Goal: Information Seeking & Learning: Learn about a topic

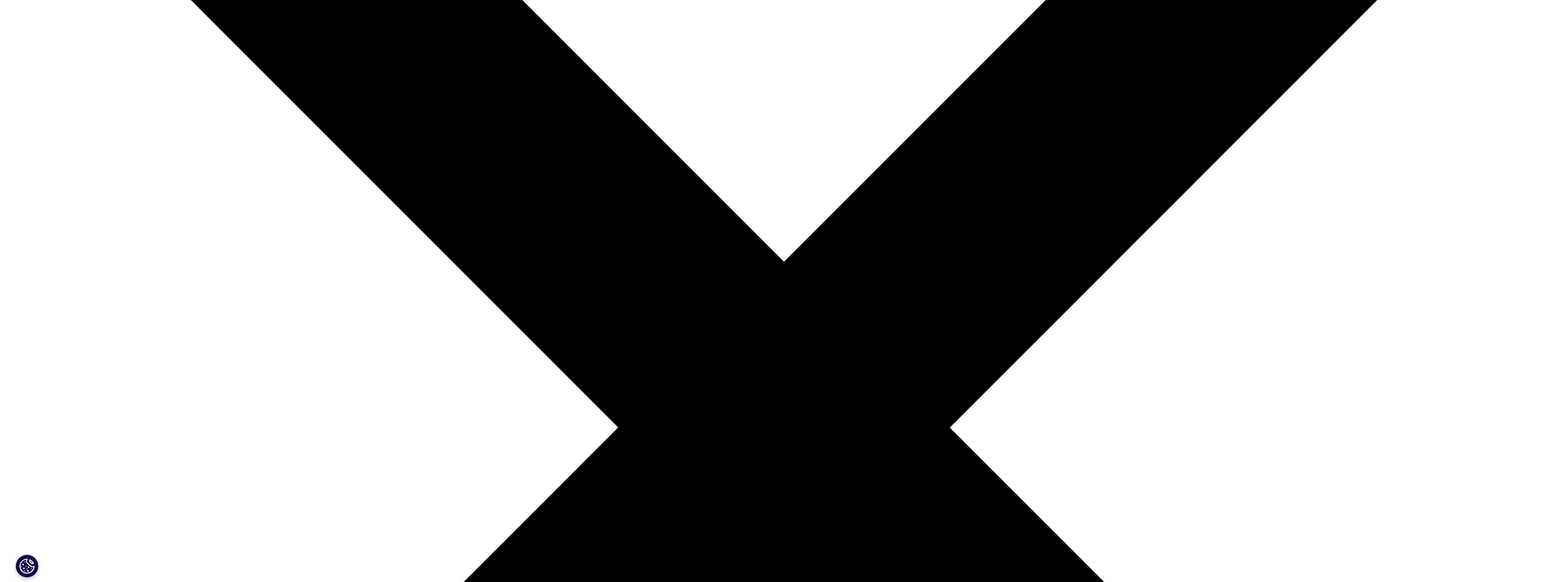
scroll to position [153, 540]
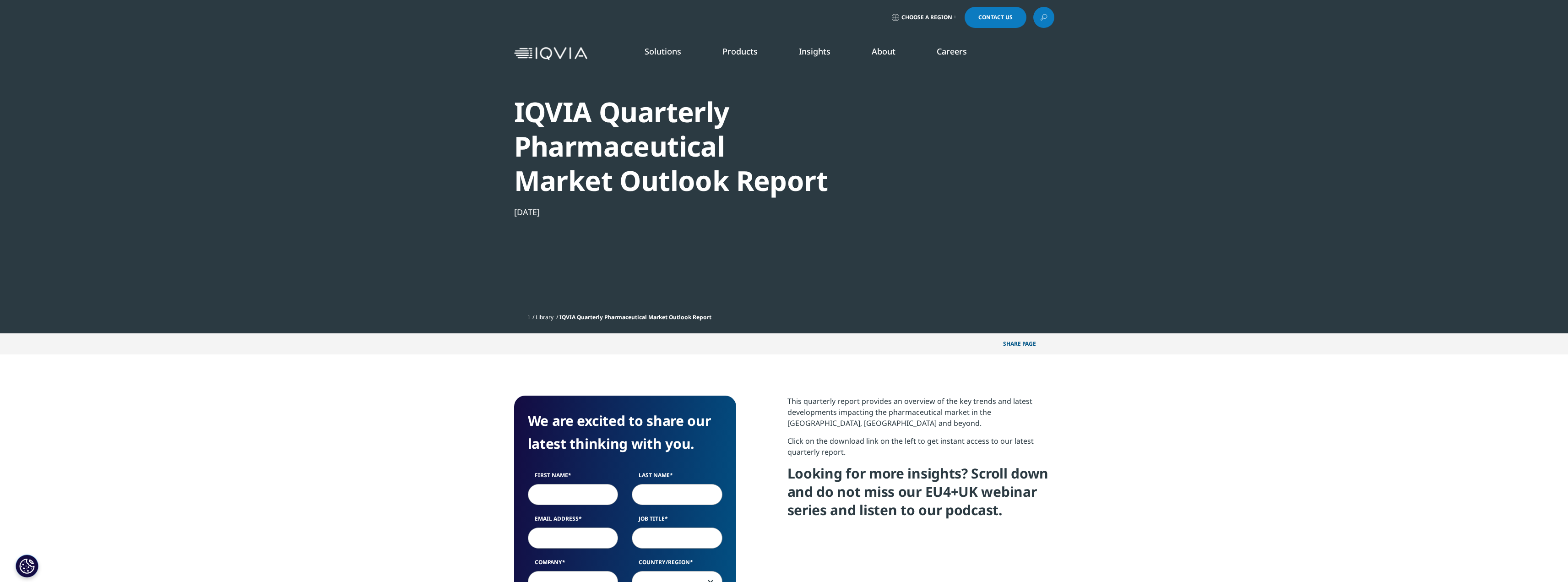
click at [850, 161] on link "Industry Analyst Reports" at bounding box center [995, 158] width 382 height 10
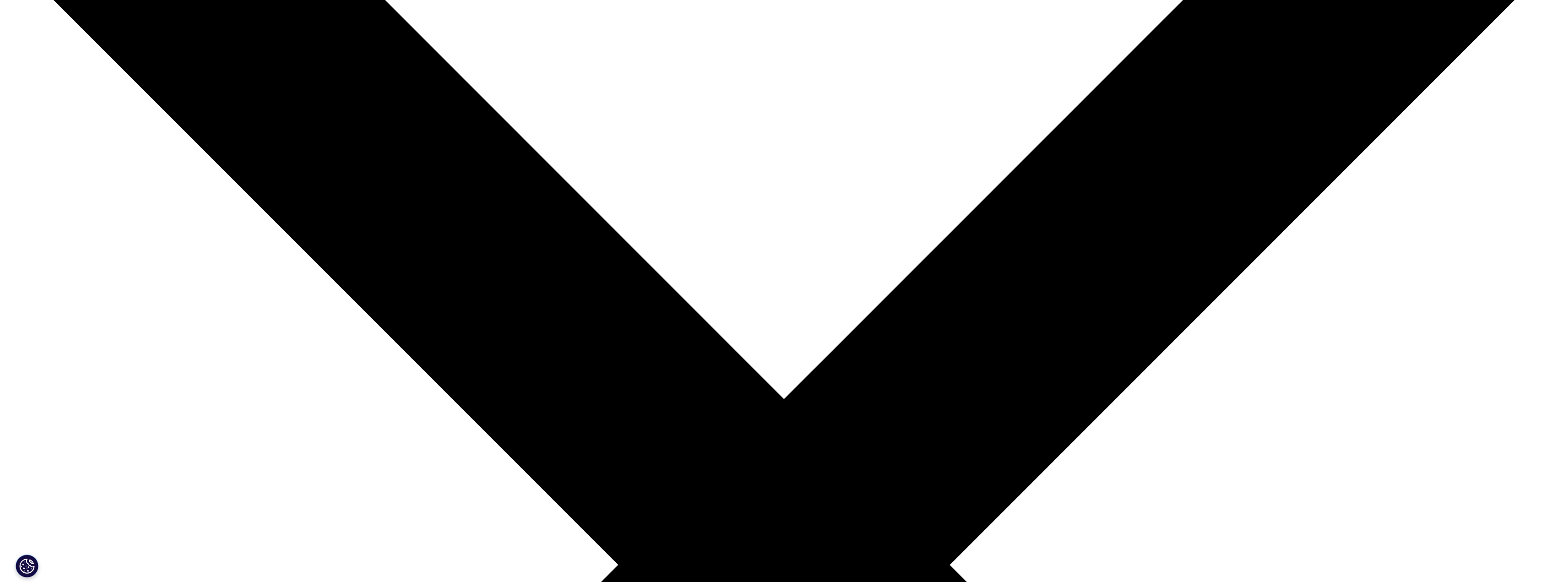
scroll to position [366, 0]
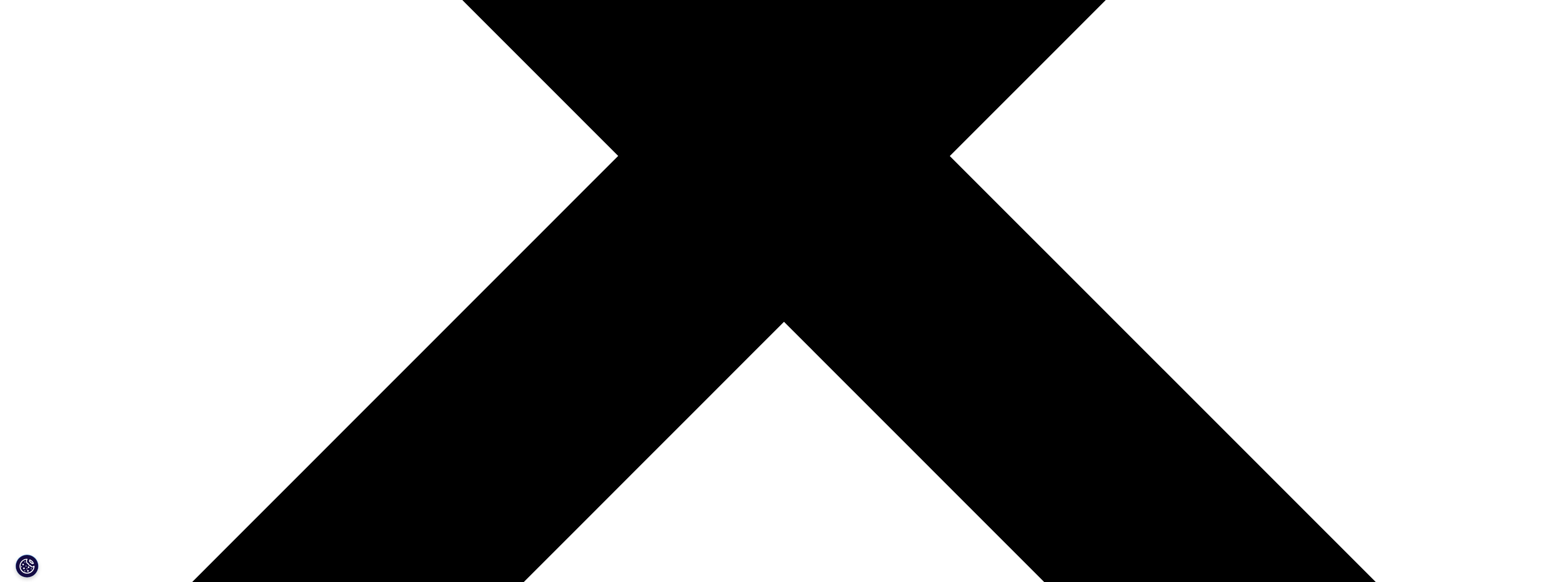
scroll to position [672, 0]
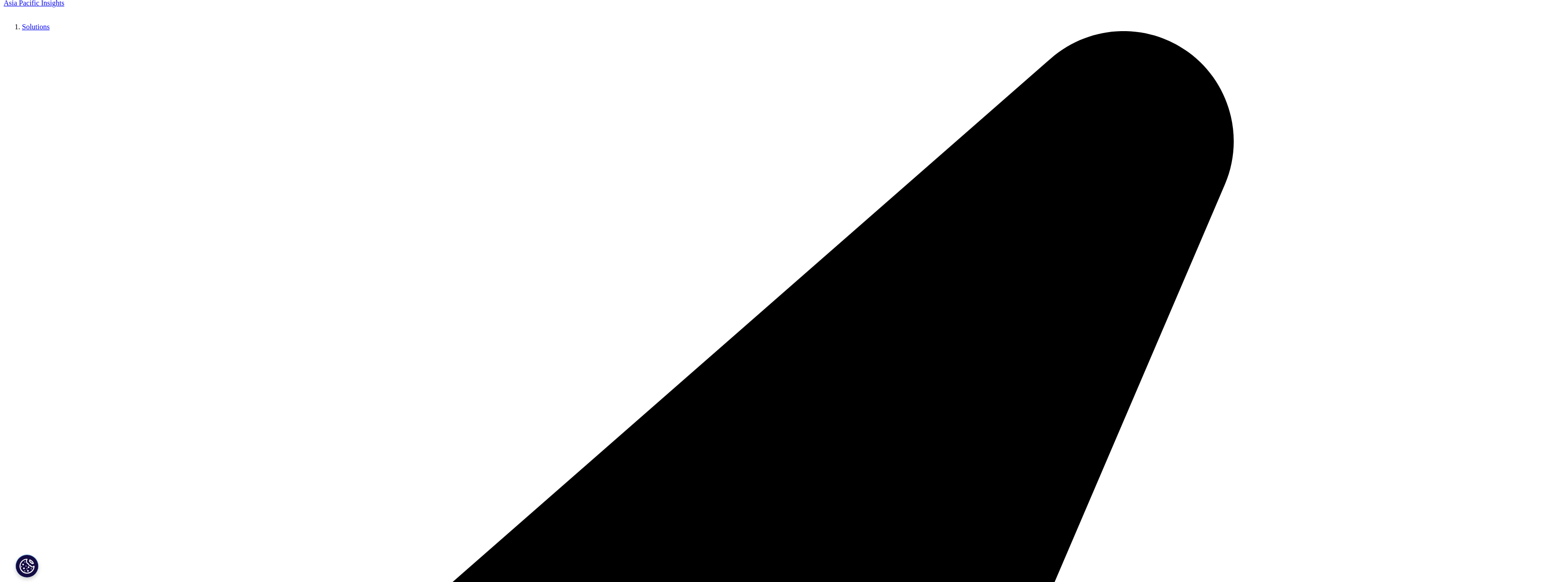
scroll to position [412, 0]
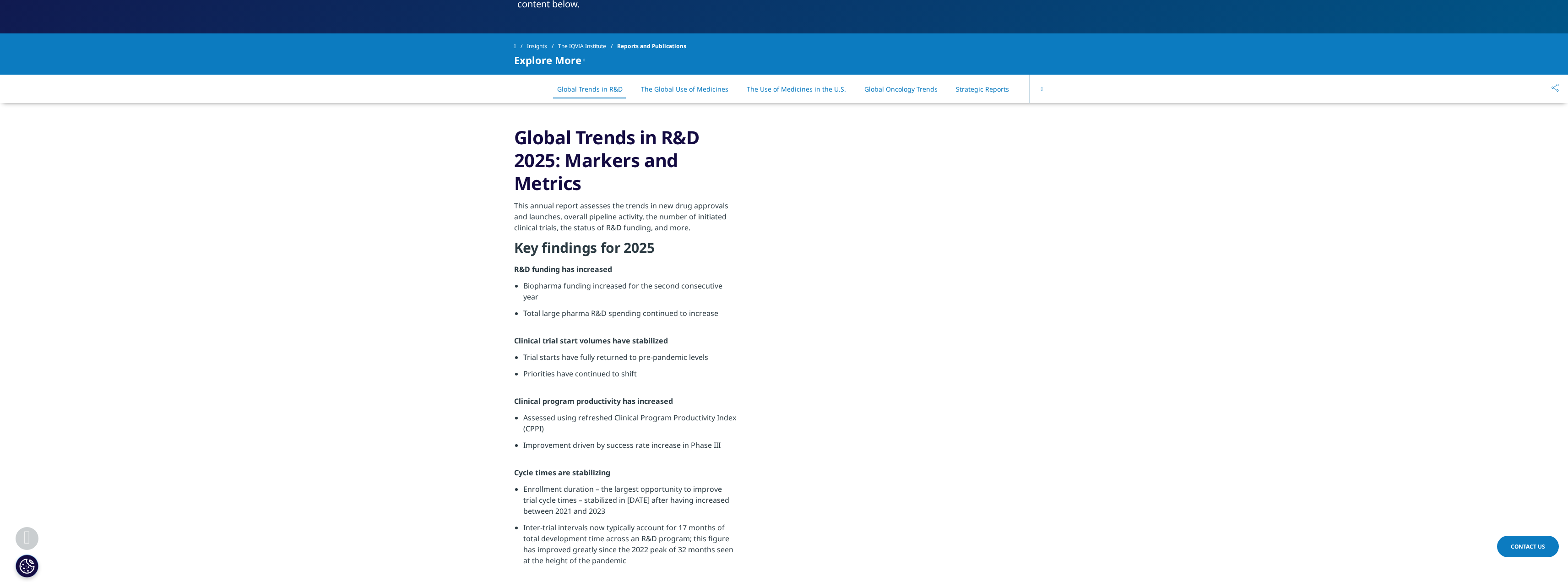
click at [1037, 87] on button at bounding box center [1041, 89] width 25 height 29
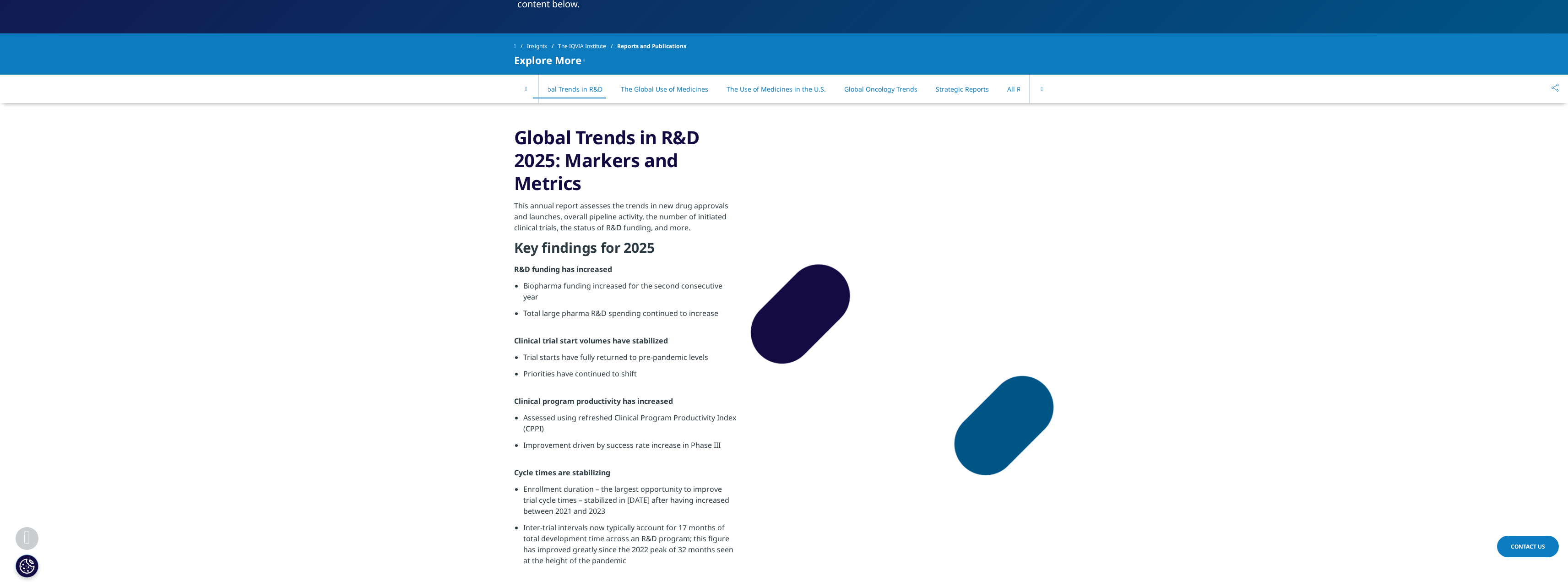
scroll to position [0, 40]
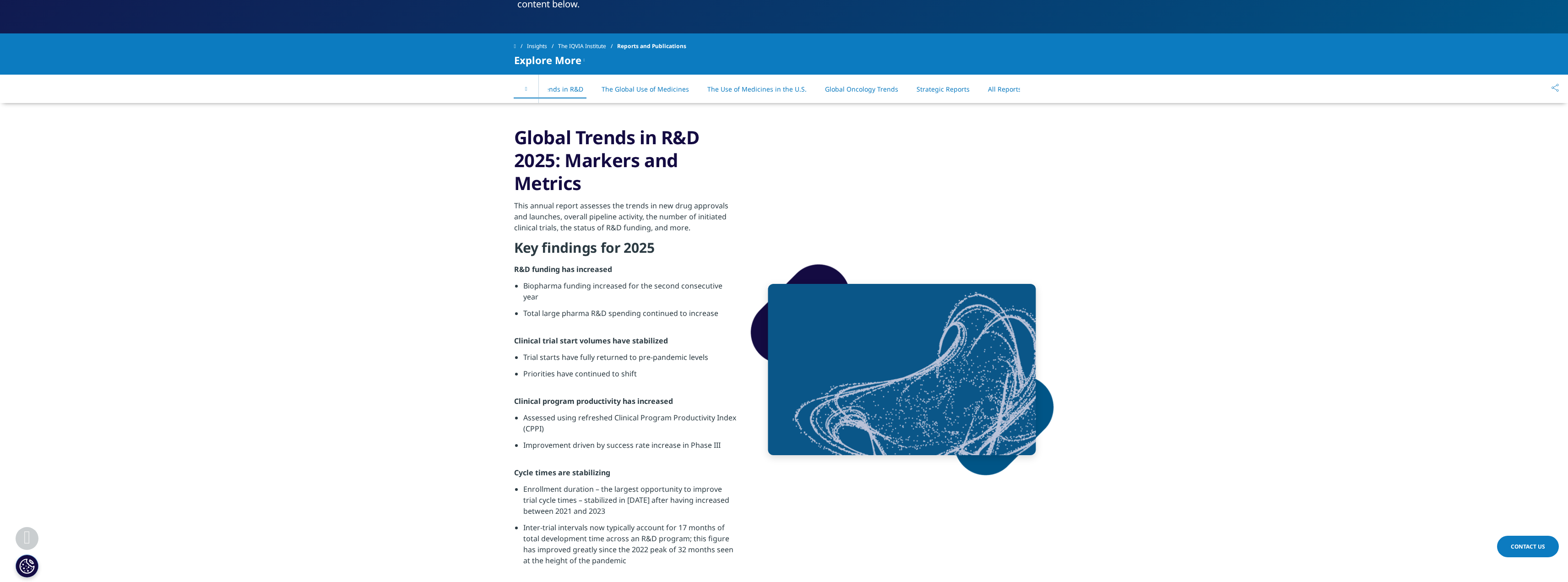
click at [1039, 88] on div "On This Page Global Trends in R&D The Global Use of Medicines The Use of Medici…" at bounding box center [784, 89] width 540 height 29
click at [523, 89] on button at bounding box center [527, 89] width 25 height 29
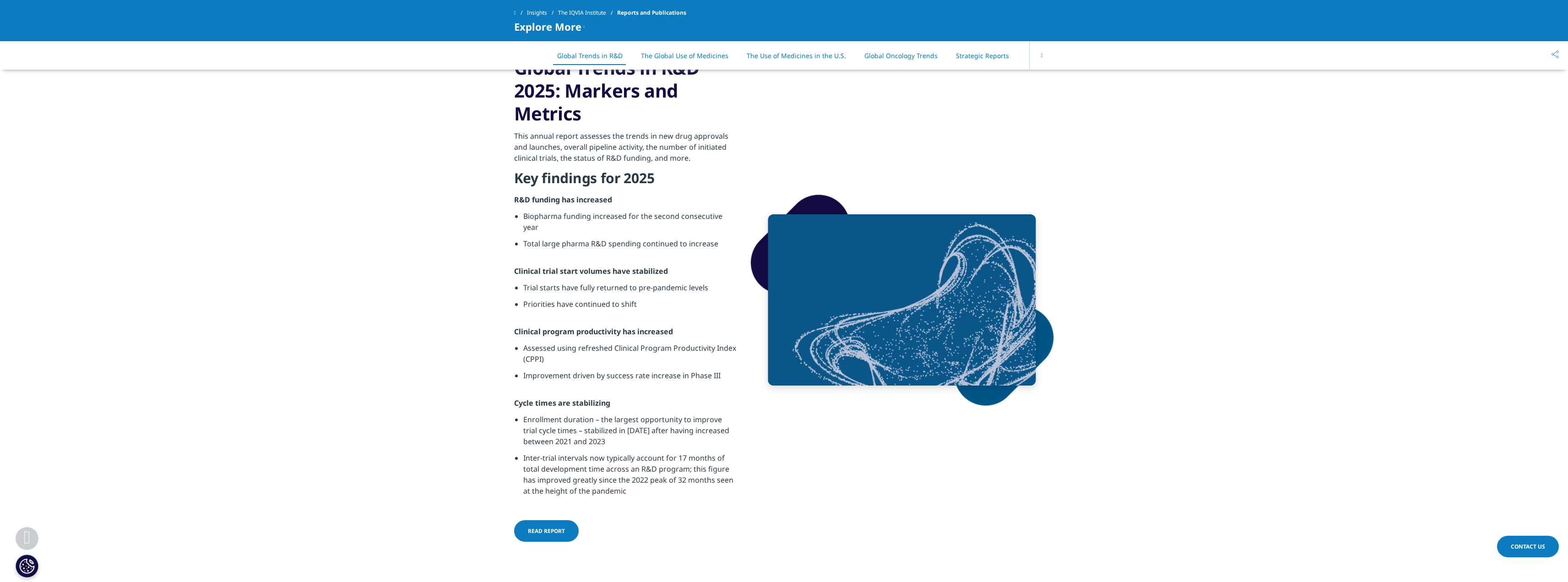
scroll to position [550, 0]
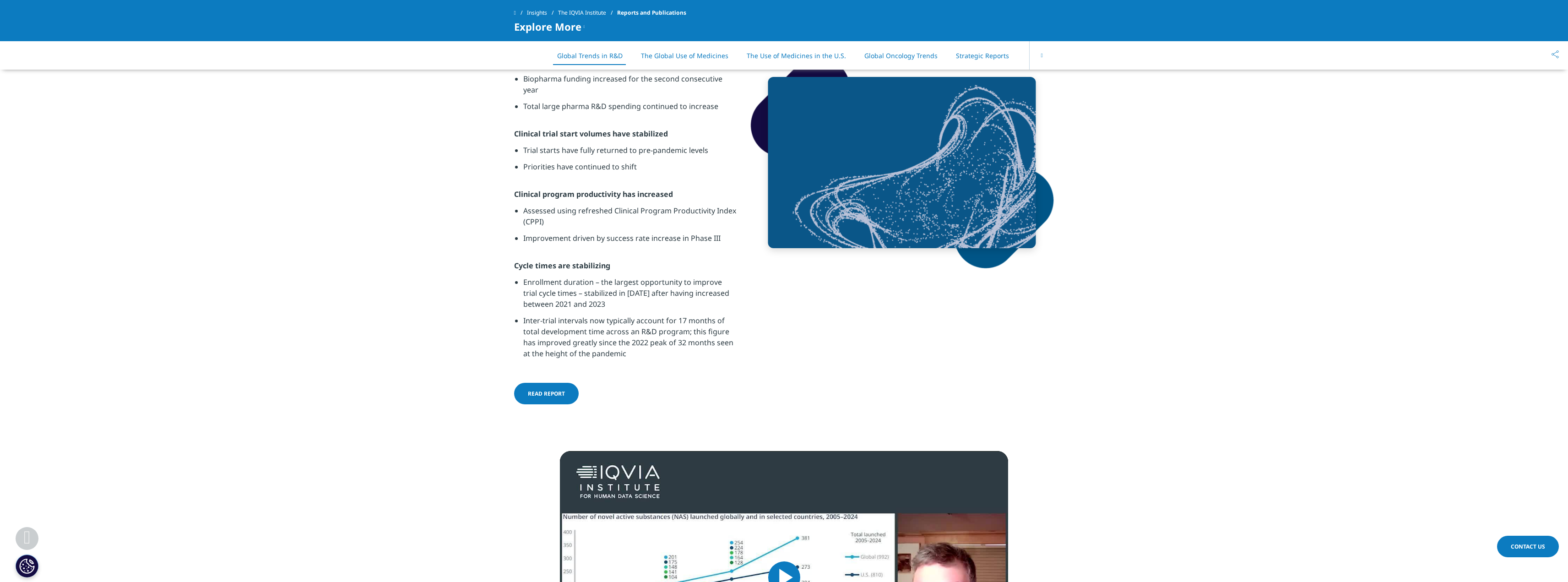
click at [558, 395] on span "Read report" at bounding box center [546, 393] width 37 height 8
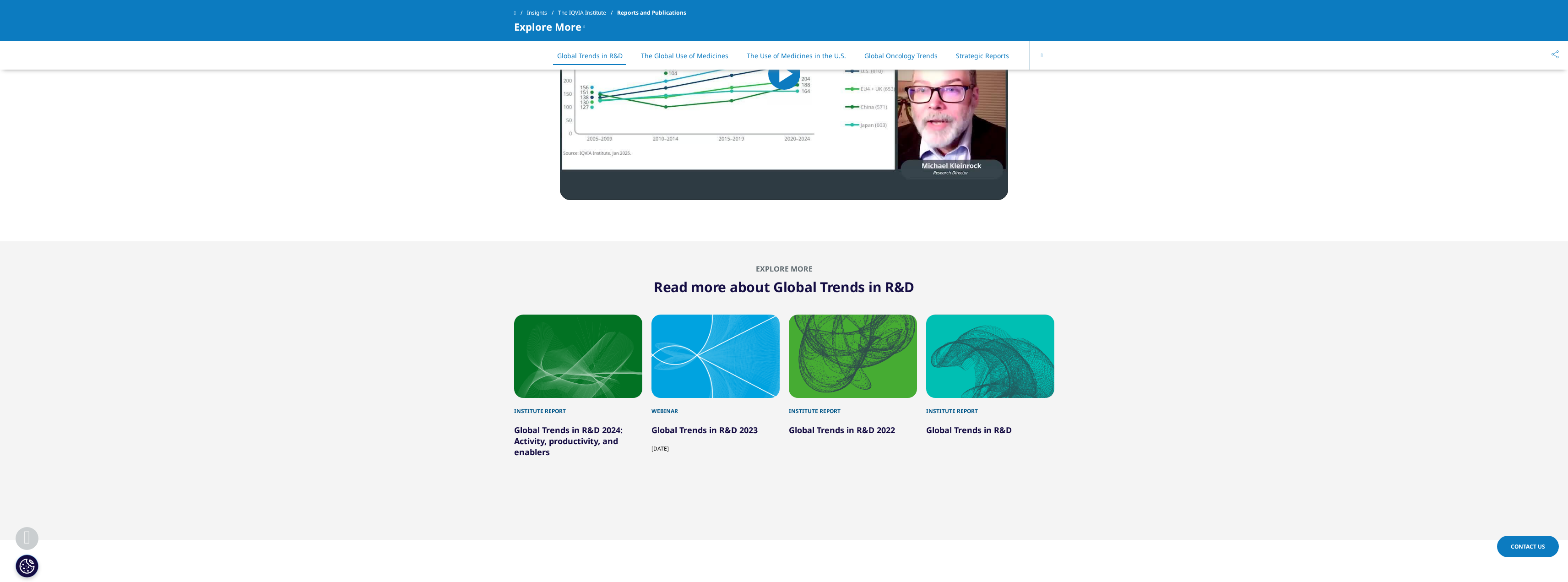
scroll to position [1099, 0]
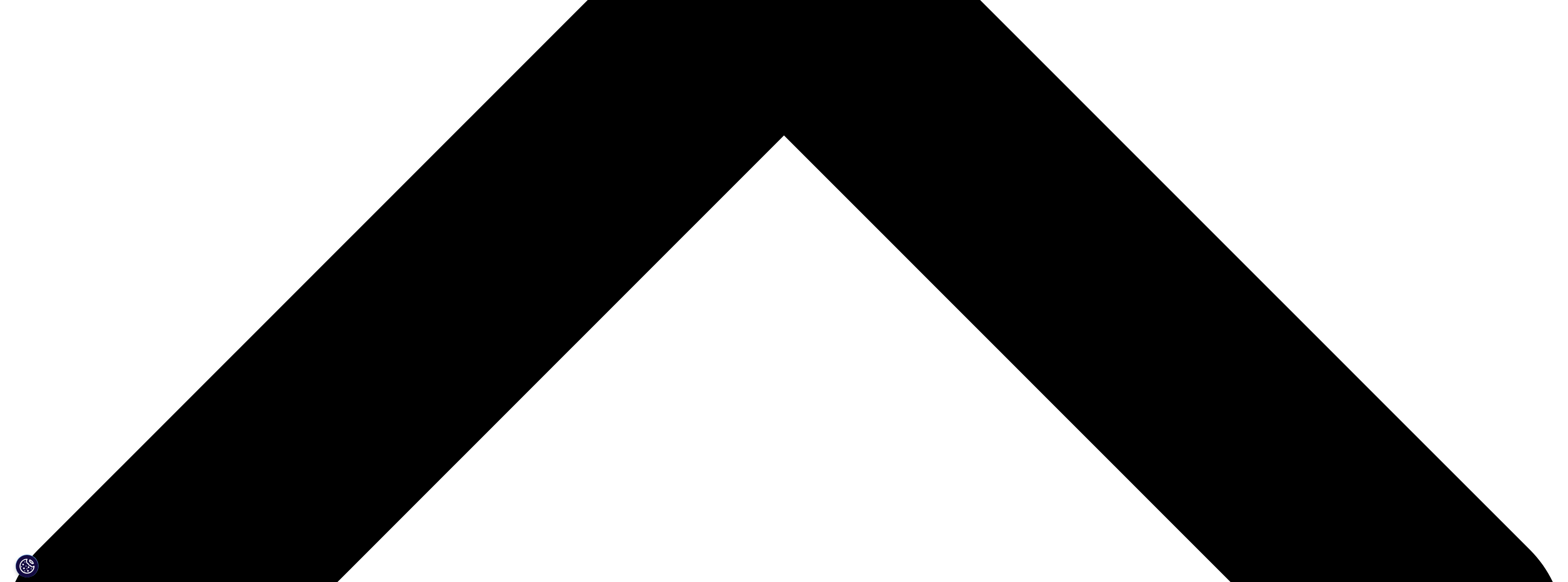
scroll to position [779, 0]
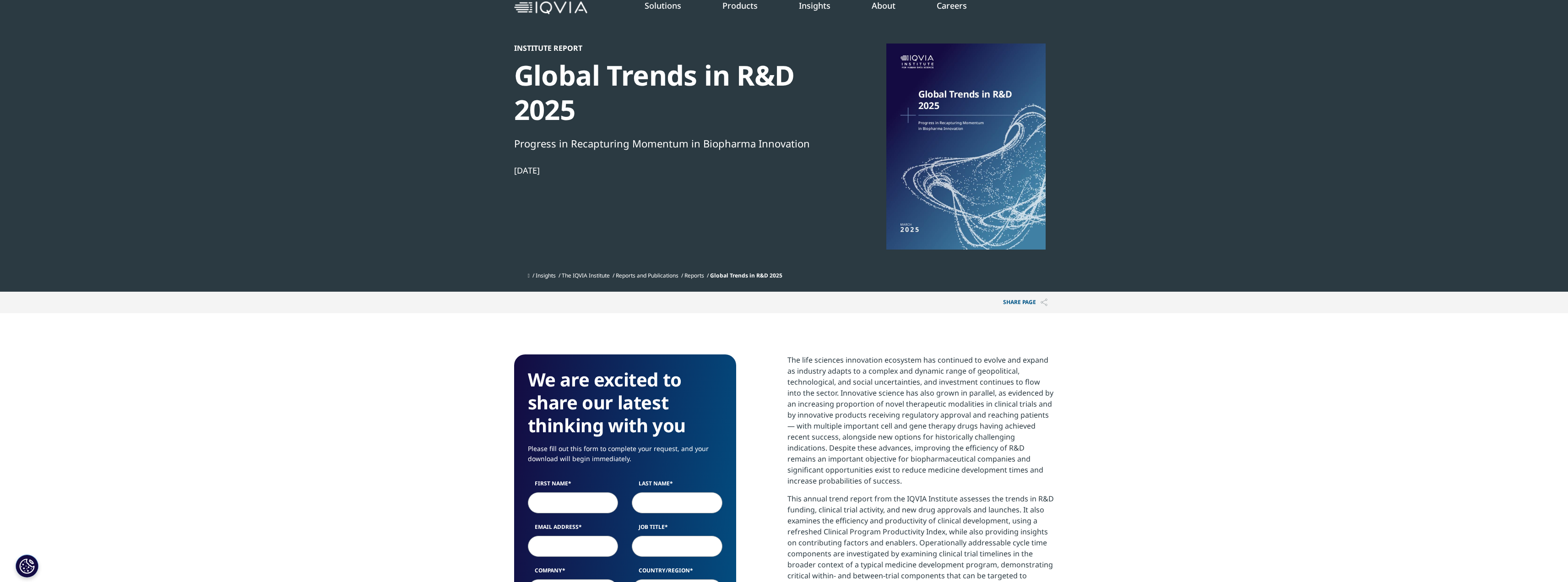
scroll to position [138, 0]
